Goal: Task Accomplishment & Management: Manage account settings

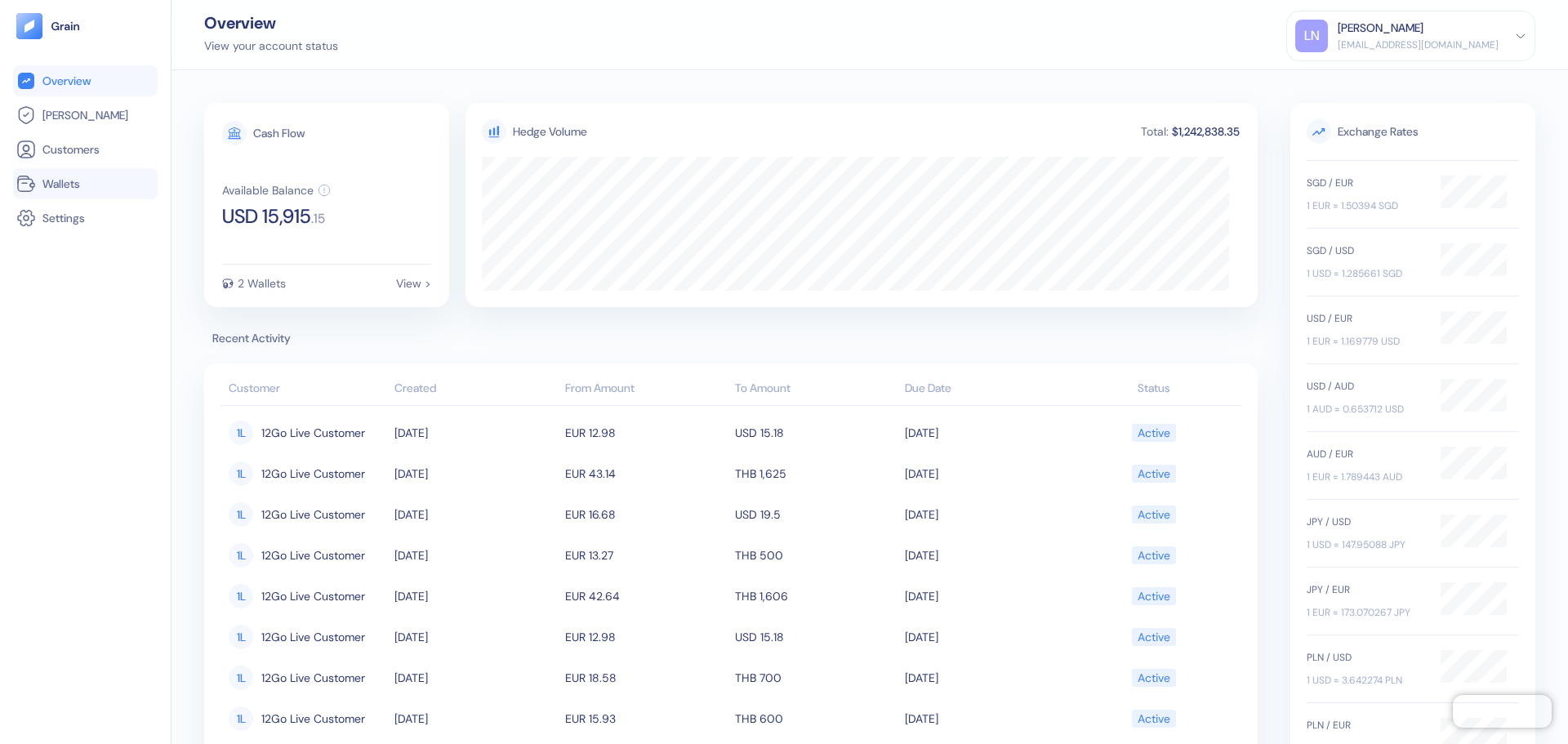
click at [64, 186] on span "Wallets" at bounding box center [61, 184] width 38 height 17
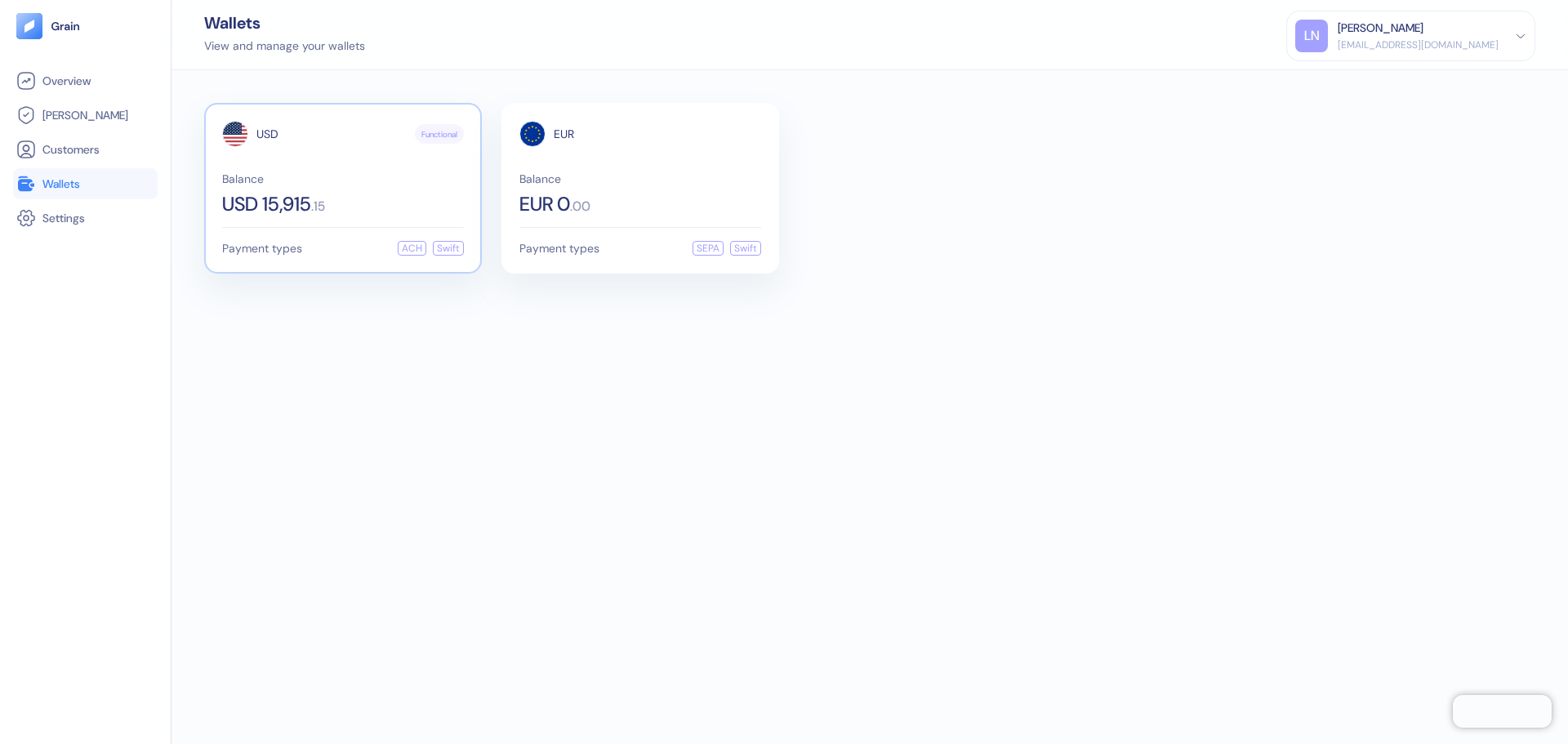
click at [370, 181] on span "Balance" at bounding box center [343, 179] width 242 height 12
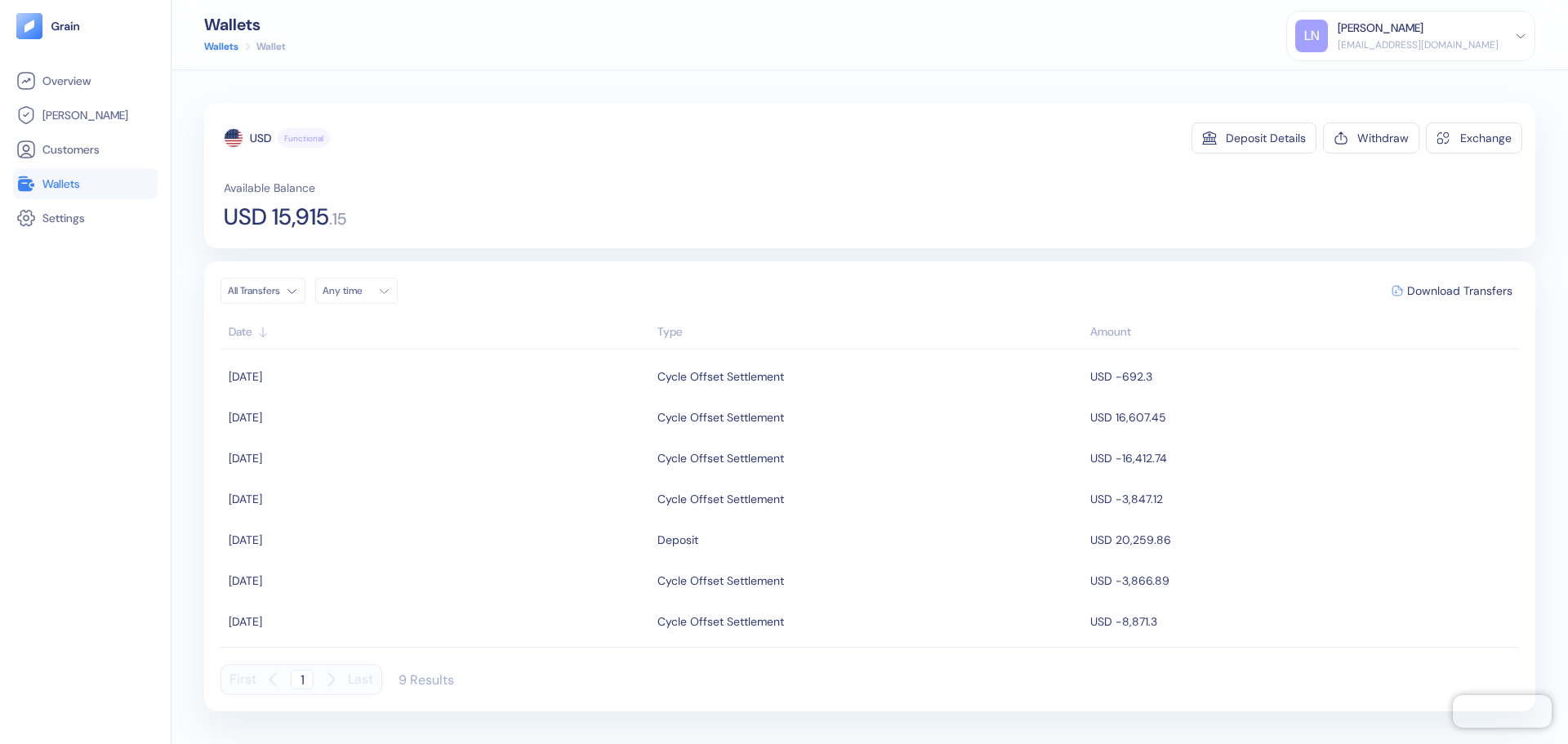
click at [1400, 42] on div "[EMAIL_ADDRESS][DOMAIN_NAME]" at bounding box center [1418, 45] width 160 height 15
click at [1145, 49] on div "Wallets Wallets Wallet LN [PERSON_NAME] [PERSON_NAME][EMAIL_ADDRESS][DOMAIN_NAM…" at bounding box center [869, 35] width 1397 height 70
click at [1178, 42] on div "Wallets Wallets Wallet LN [PERSON_NAME] [PERSON_NAME][EMAIL_ADDRESS][DOMAIN_NAM…" at bounding box center [869, 35] width 1397 height 70
click at [1362, 84] on div "Sign Out" at bounding box center [1339, 81] width 45 height 18
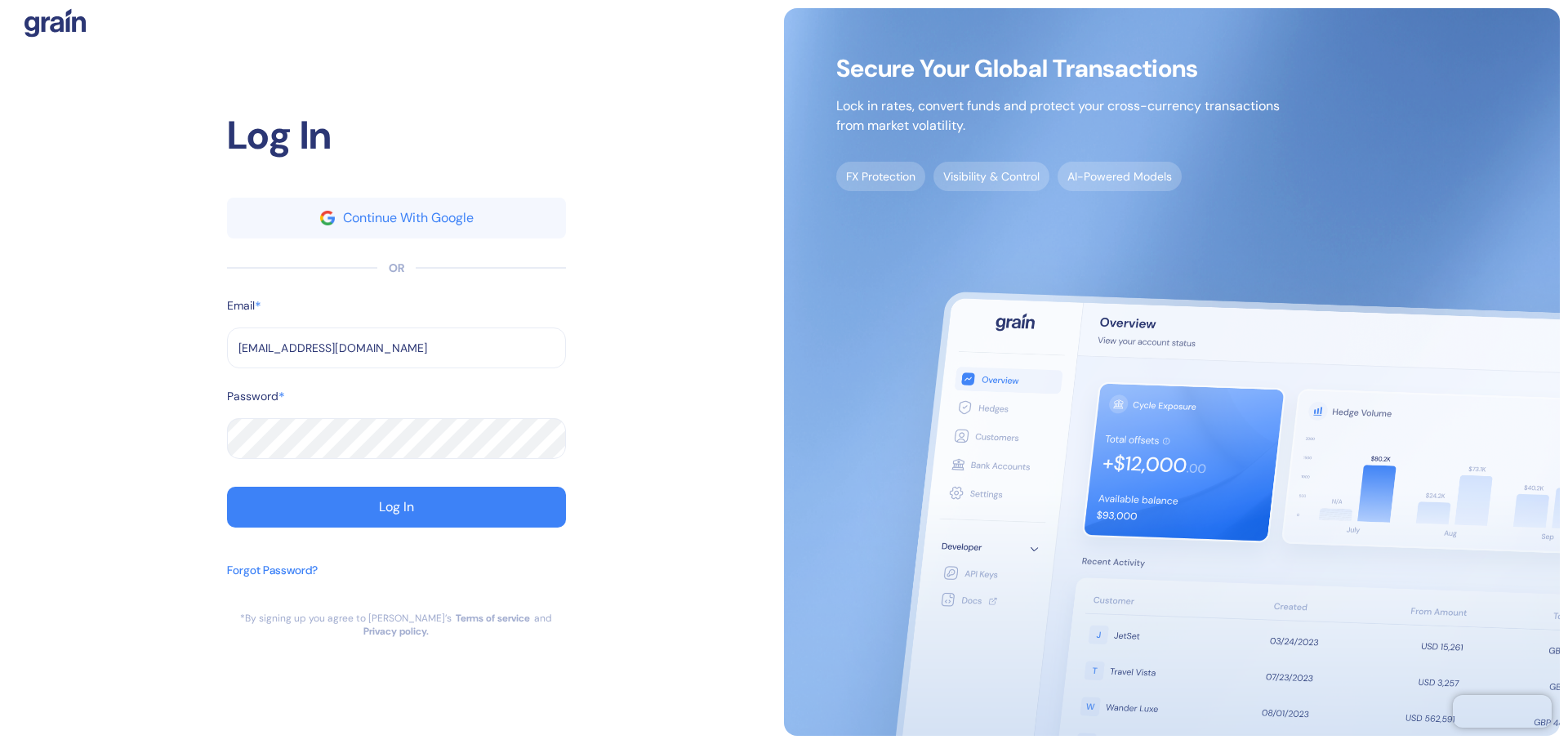
click at [335, 349] on input "[EMAIL_ADDRESS][DOMAIN_NAME]" at bounding box center [396, 348] width 339 height 41
type input "[EMAIL_ADDRESS][DOMAIN_NAME]"
click at [399, 514] on div "Log In" at bounding box center [396, 507] width 35 height 13
